Goal: Task Accomplishment & Management: Manage account settings

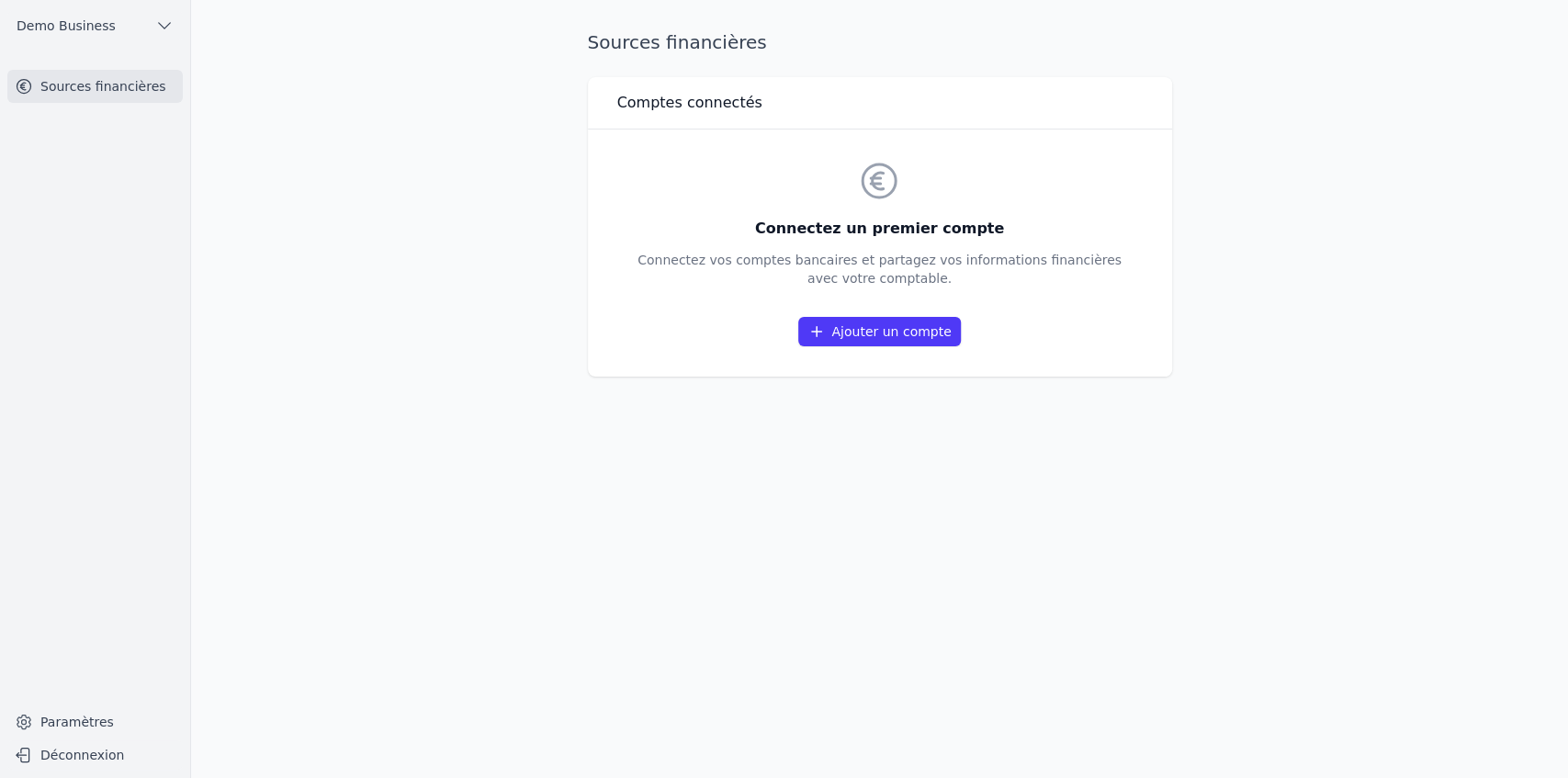
click at [1166, 344] on div "Connectez un premier compte Connectez vos comptes bancaires et partagez vos inf…" at bounding box center [880, 253] width 584 height 248
drag, startPoint x: 616, startPoint y: 99, endPoint x: 860, endPoint y: 175, distance: 255.6
click at [860, 175] on div "Comptes connectés Connectez un premier compte Connectez vos comptes bancaires e…" at bounding box center [880, 227] width 584 height 300
drag, startPoint x: 957, startPoint y: 277, endPoint x: 672, endPoint y: 264, distance: 285.3
click at [672, 264] on p "Connectez vos comptes bancaires et partagez vos informations financières avec v…" at bounding box center [879, 268] width 484 height 36
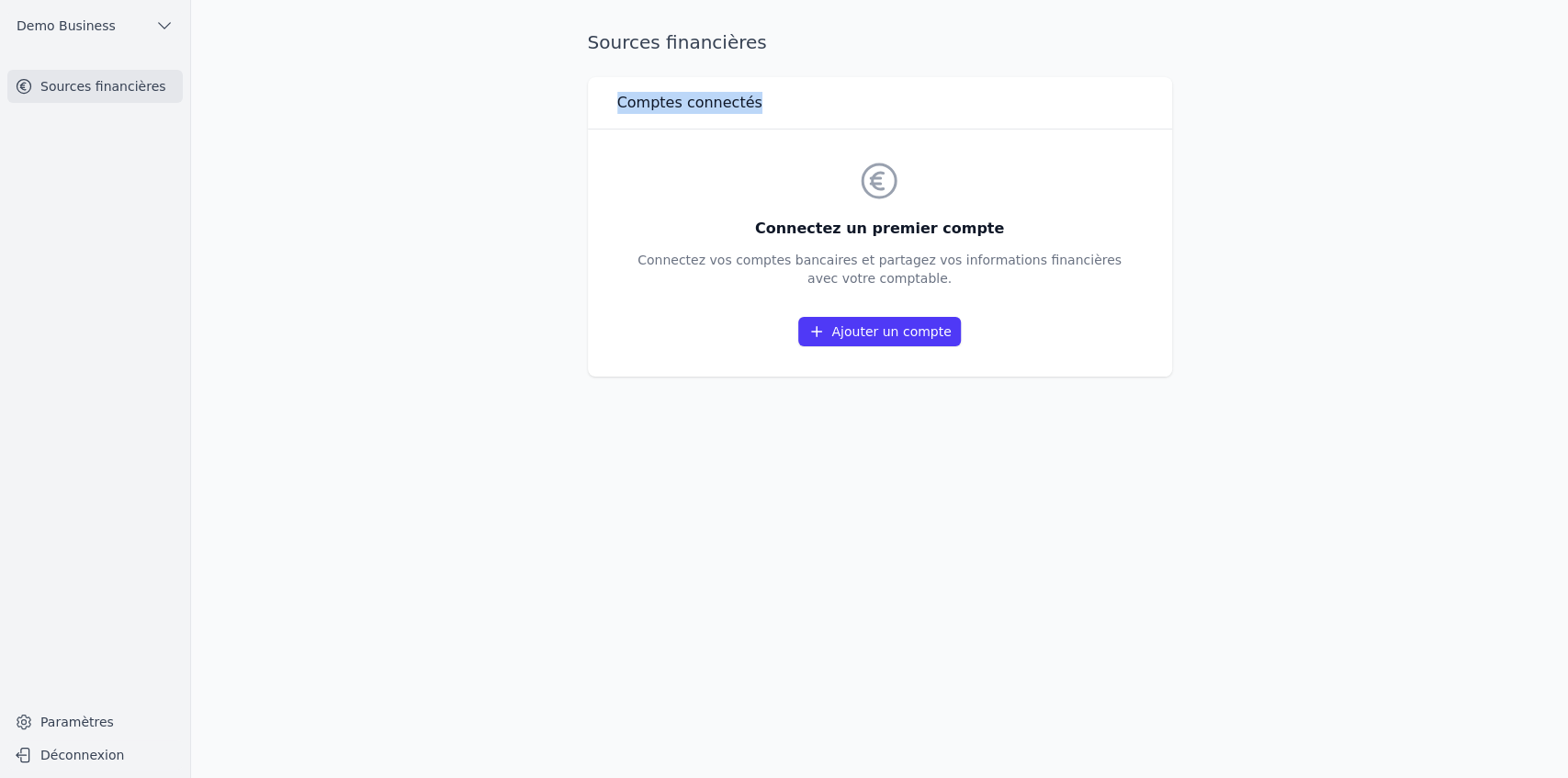
click at [911, 329] on link "Ajouter un compte" at bounding box center [879, 332] width 162 height 29
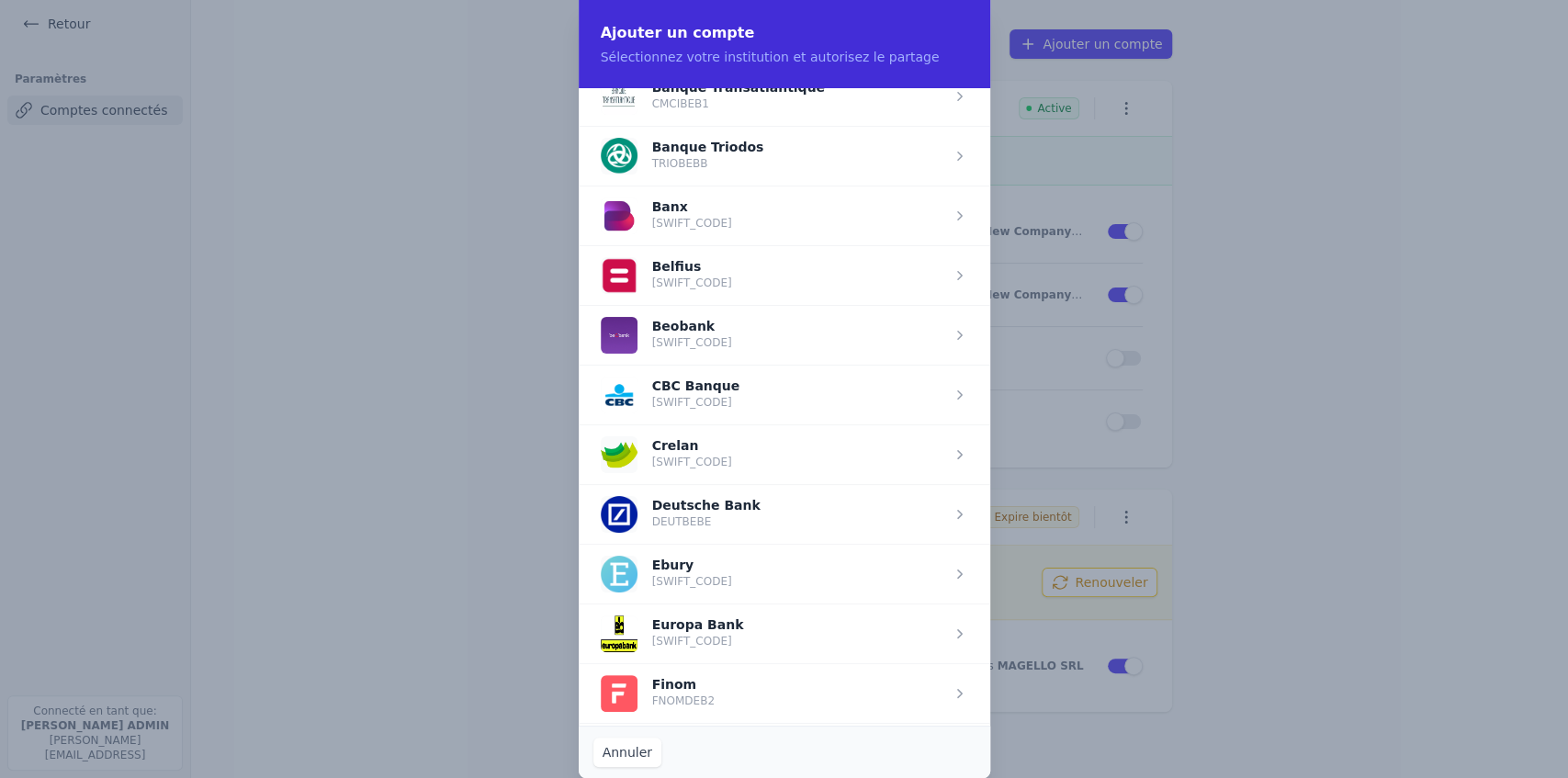
scroll to position [551, 0]
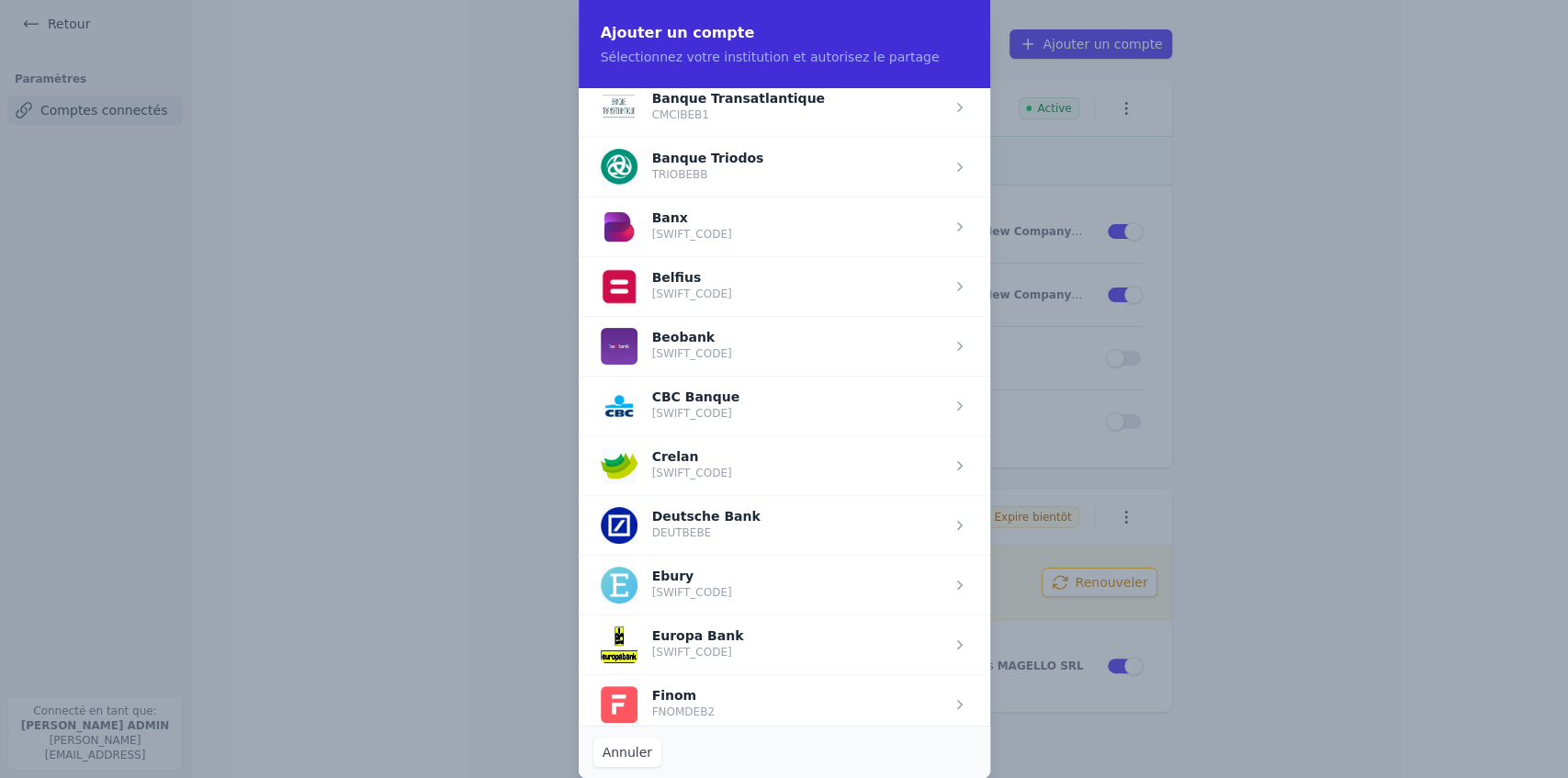
click at [682, 280] on span "button" at bounding box center [784, 286] width 411 height 60
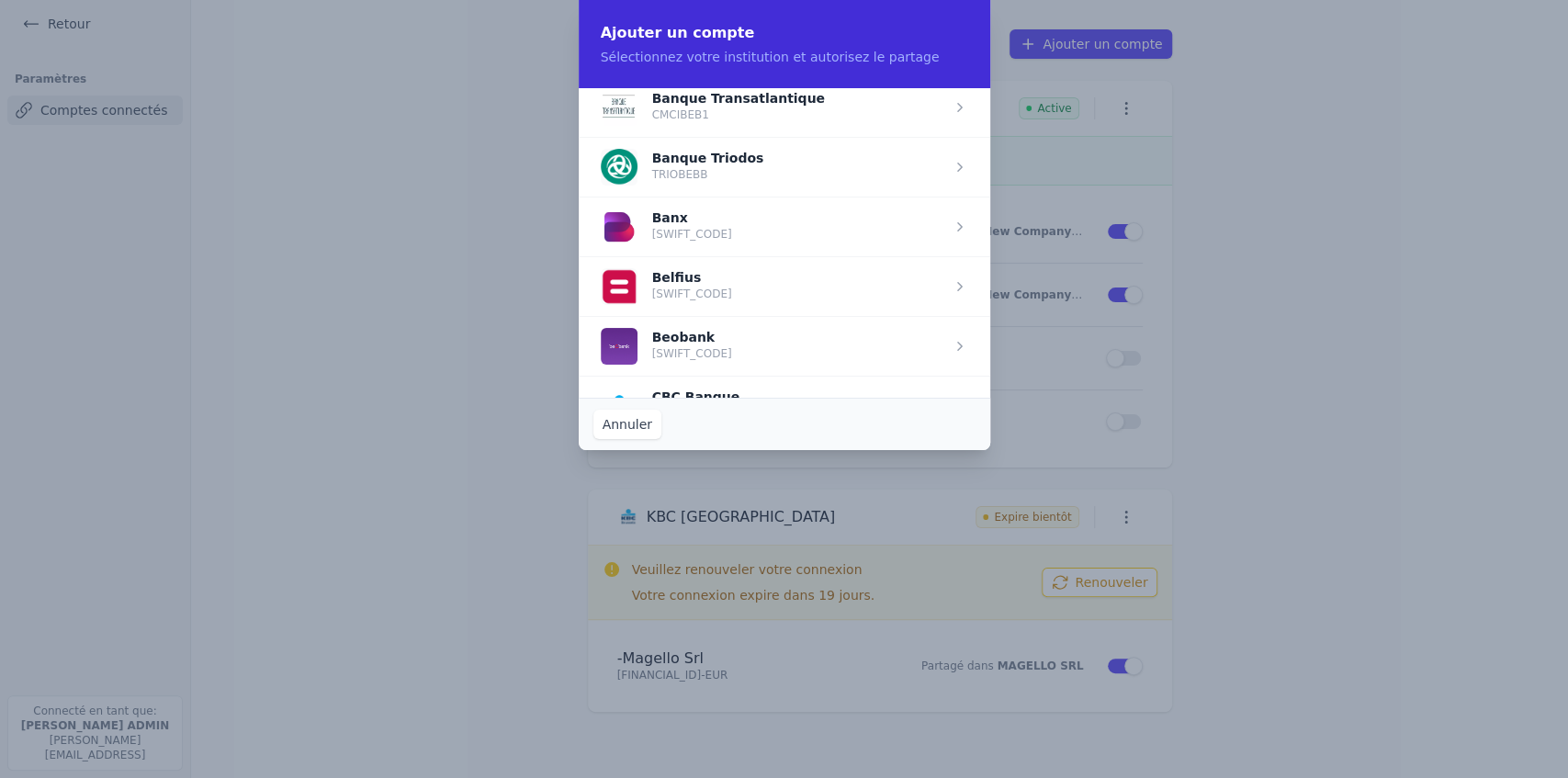
scroll to position [0, 0]
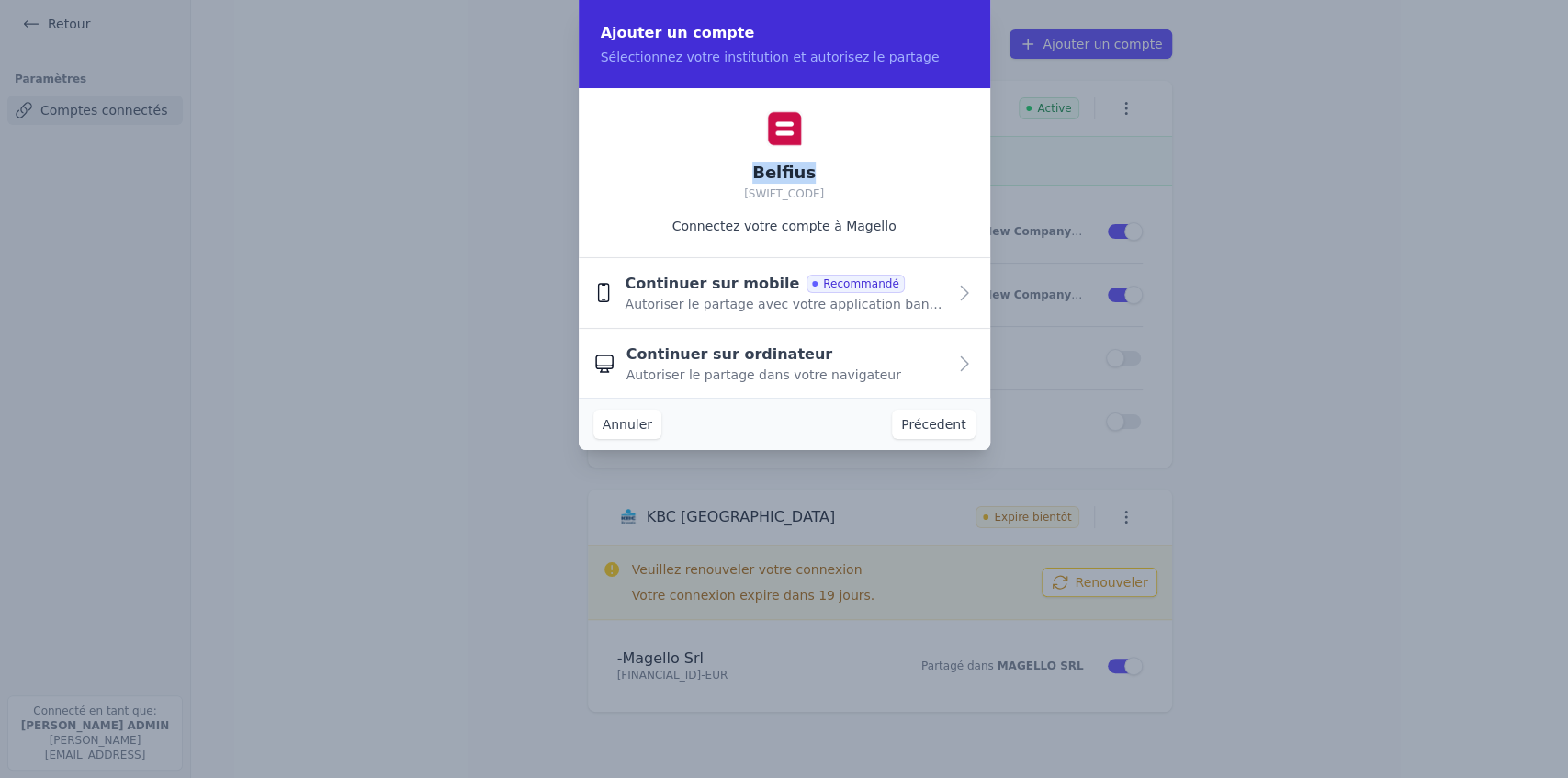
drag, startPoint x: 746, startPoint y: 175, endPoint x: 833, endPoint y: 179, distance: 87.1
click at [833, 179] on div "Belfius [SWIFT_CODE] Connectez votre compte à [GEOGRAPHIC_DATA]" at bounding box center [784, 173] width 411 height 170
click at [629, 285] on span "Continuer sur mobile" at bounding box center [712, 284] width 175 height 22
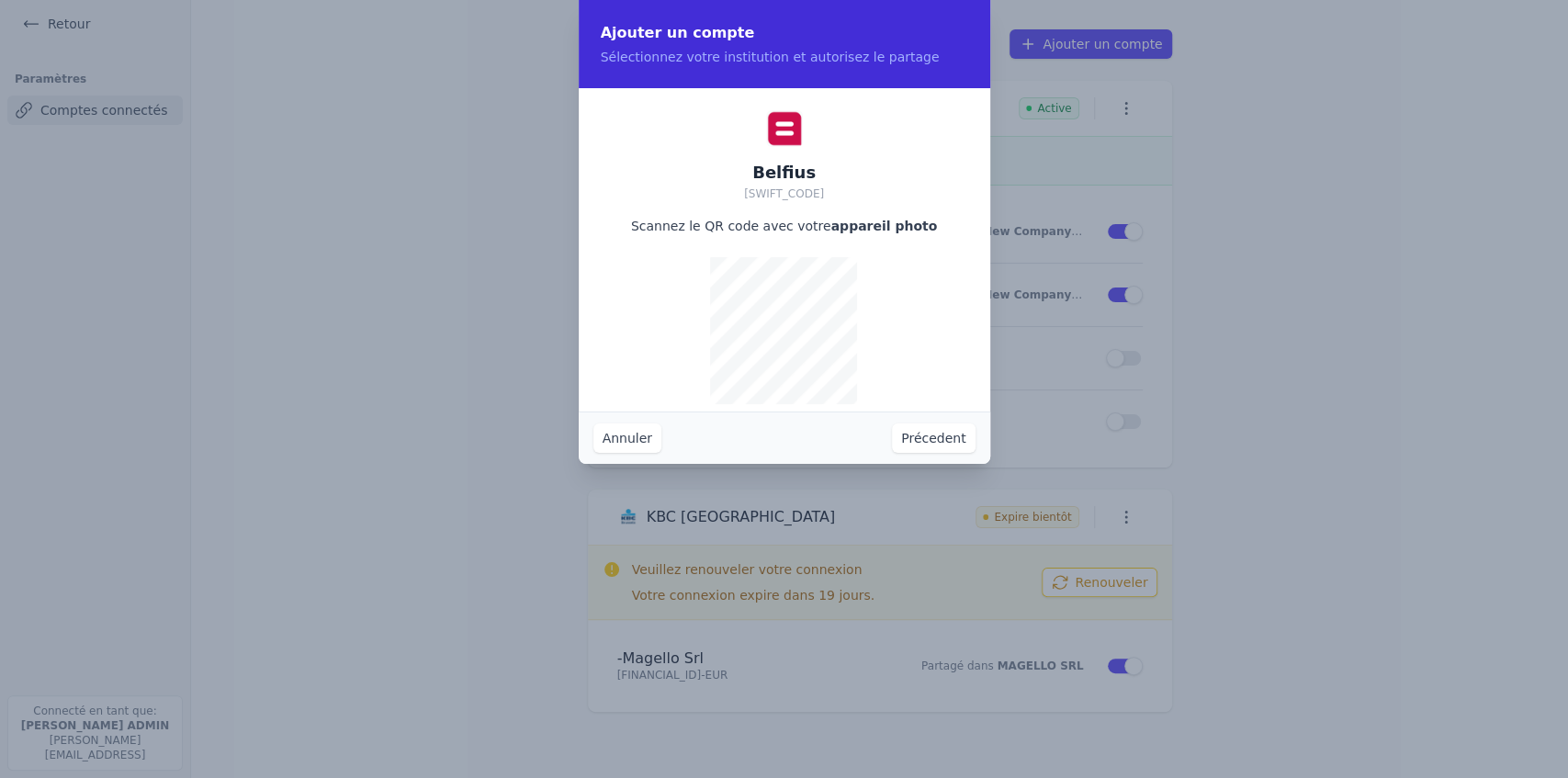
click at [950, 445] on button "Précedent" at bounding box center [933, 438] width 82 height 29
